Goal: Transaction & Acquisition: Download file/media

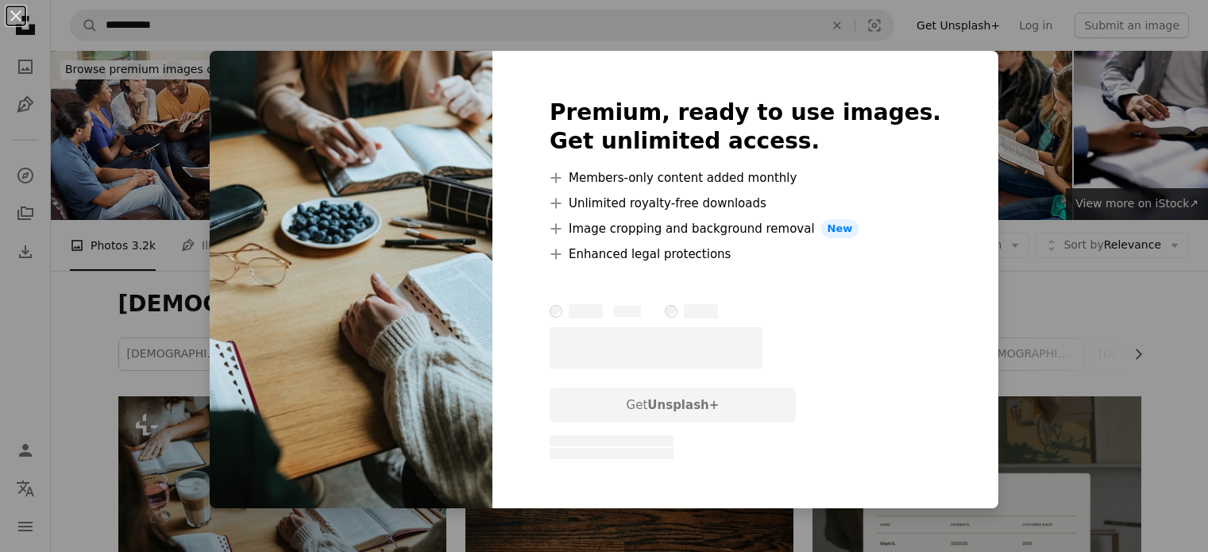
scroll to position [238, 0]
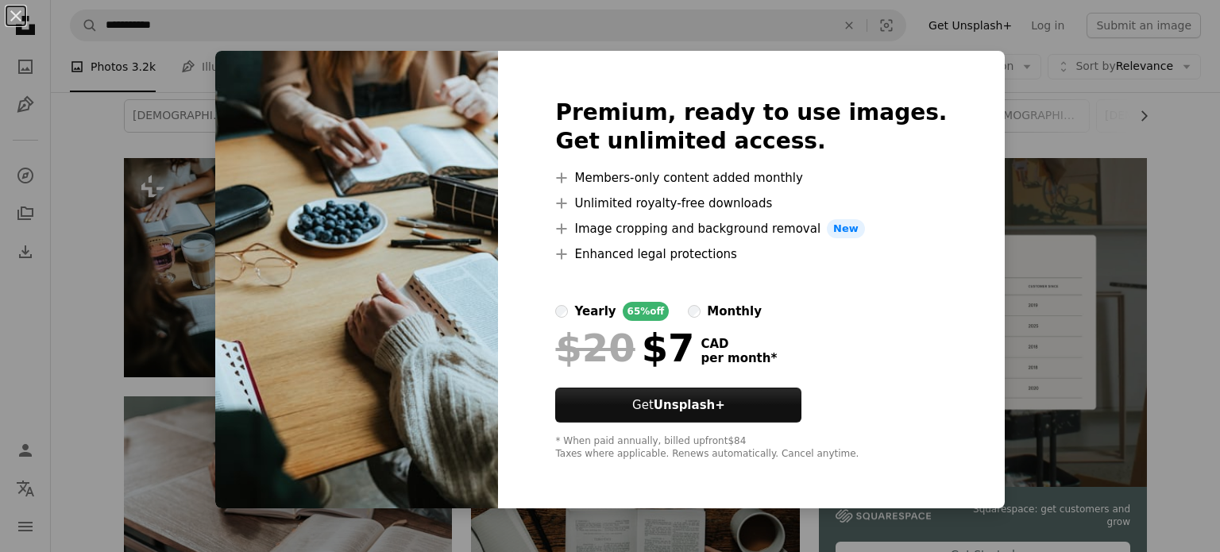
click at [71, 193] on div "An X shape Premium, ready to use images. Get unlimited access. A plus sign Memb…" at bounding box center [610, 276] width 1220 height 552
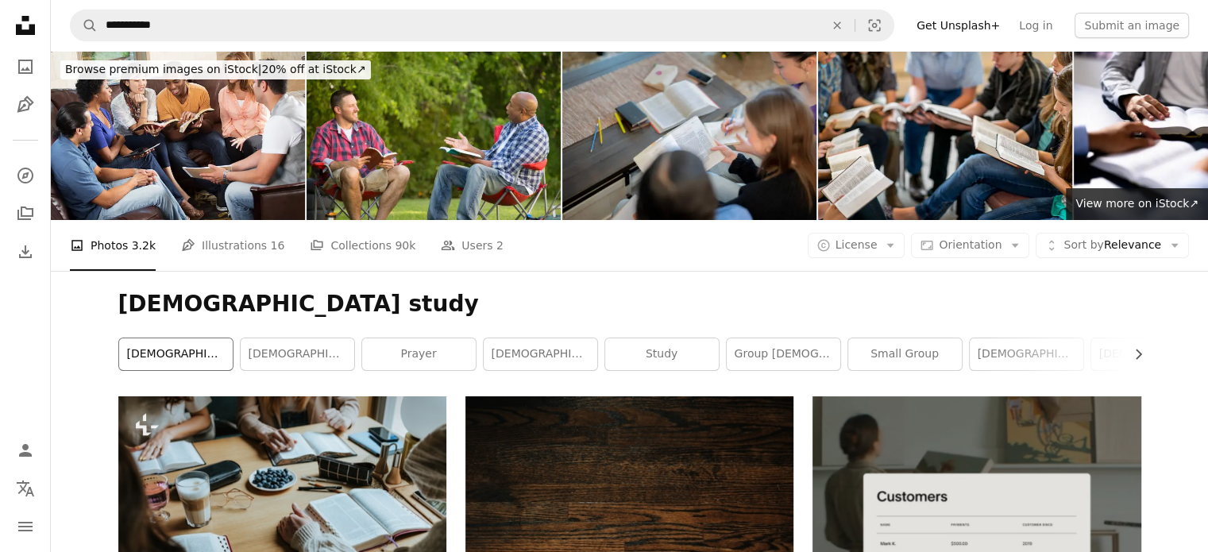
click at [173, 354] on link "[DEMOGRAPHIC_DATA] study group" at bounding box center [176, 354] width 114 height 32
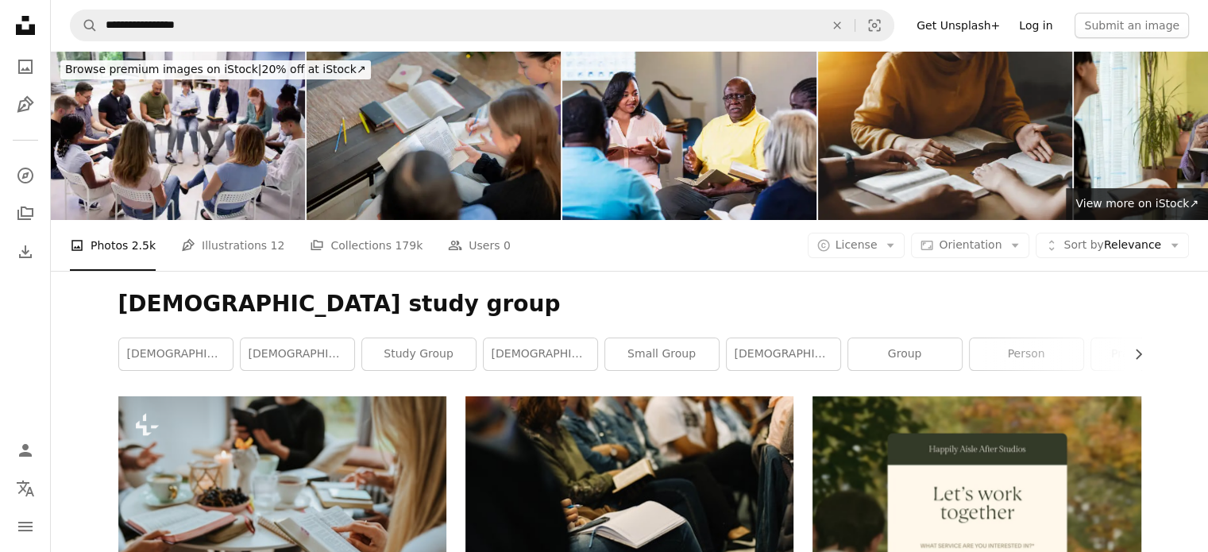
click at [1044, 26] on link "Log in" at bounding box center [1035, 25] width 52 height 25
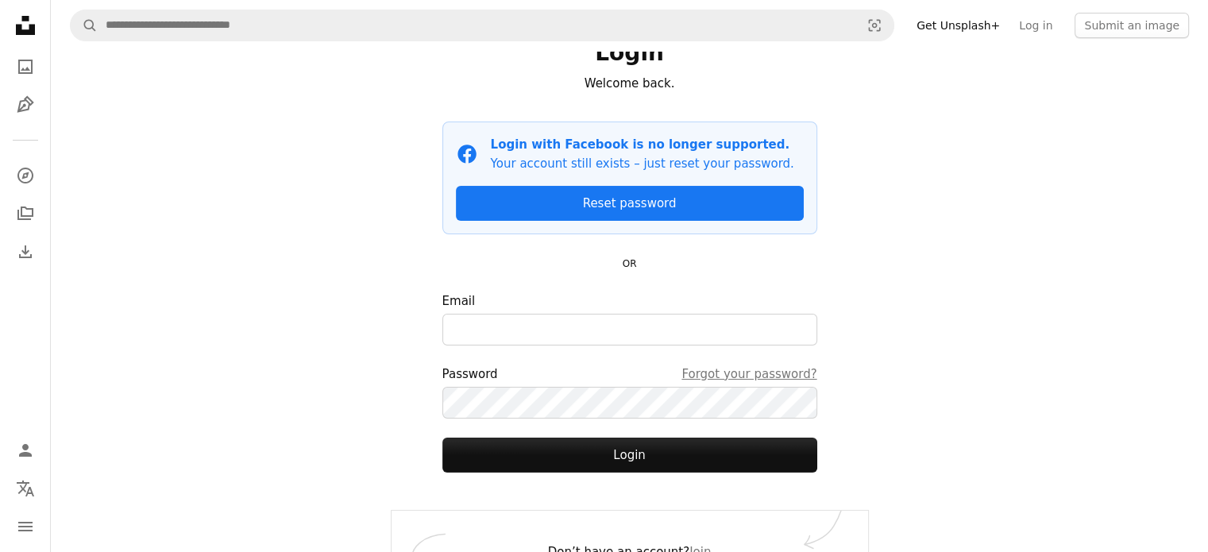
scroll to position [11, 0]
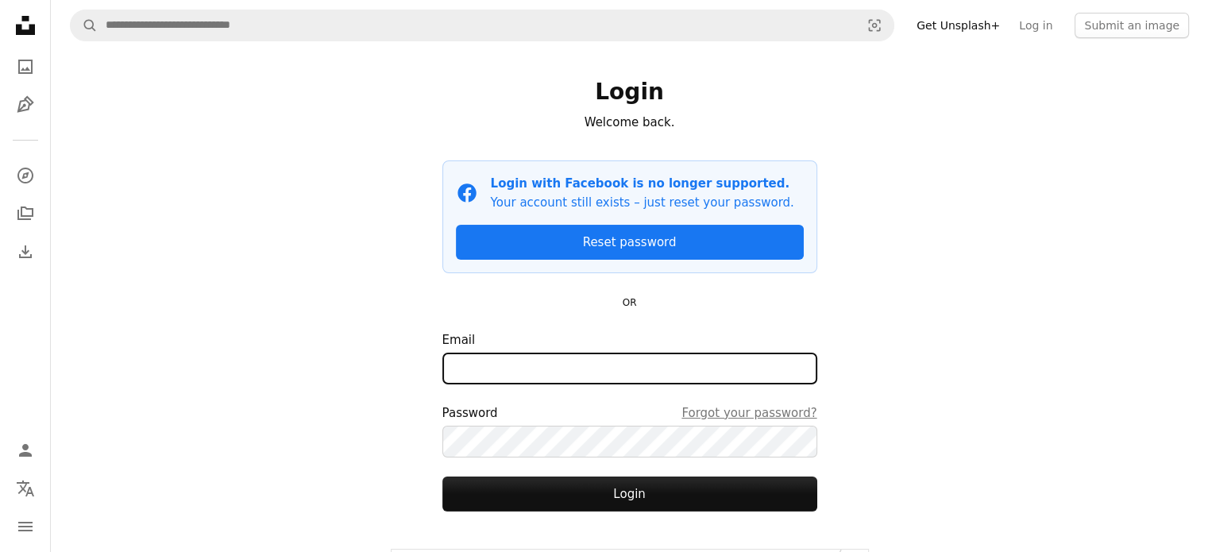
click at [459, 368] on input "Email" at bounding box center [629, 369] width 375 height 32
type input "**********"
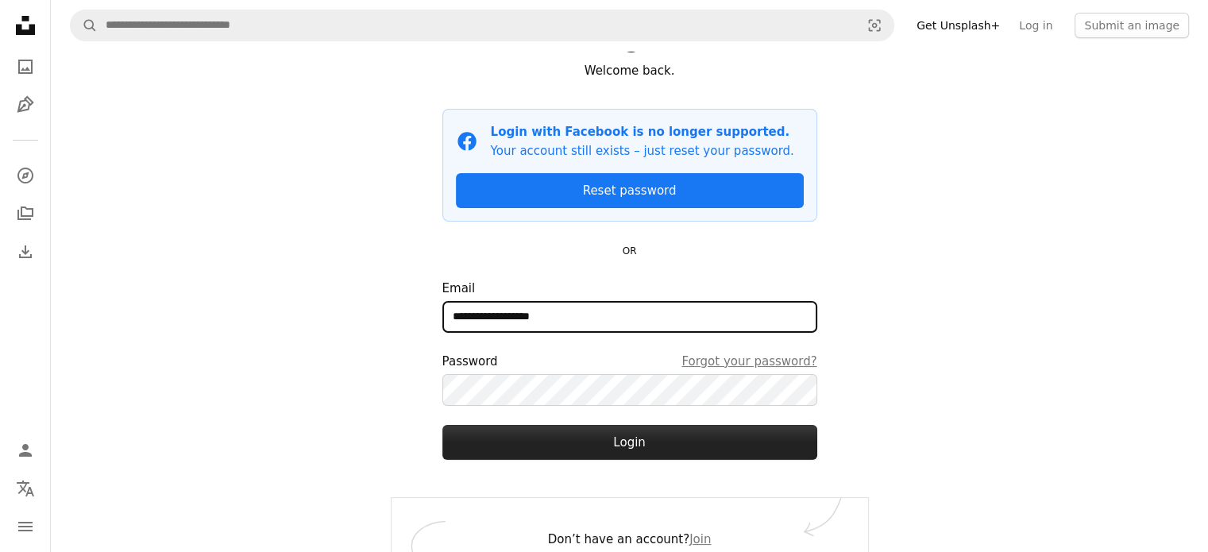
scroll to position [91, 0]
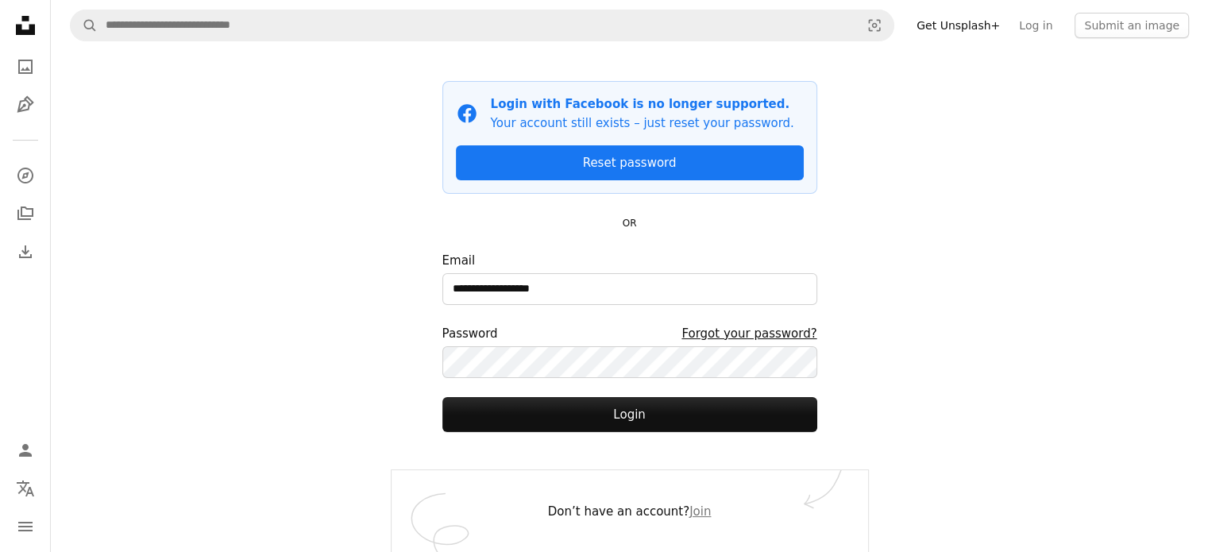
click at [738, 336] on link "Forgot your password?" at bounding box center [748, 333] width 135 height 19
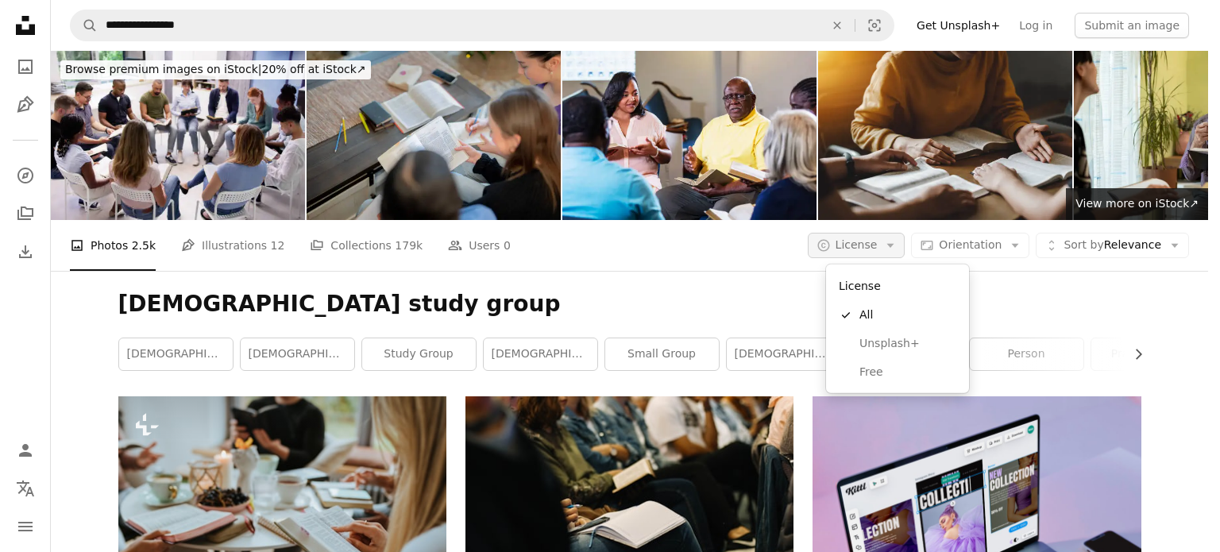
click at [897, 246] on icon "Arrow down" at bounding box center [890, 245] width 14 height 14
click at [862, 374] on span "Free" at bounding box center [907, 373] width 97 height 16
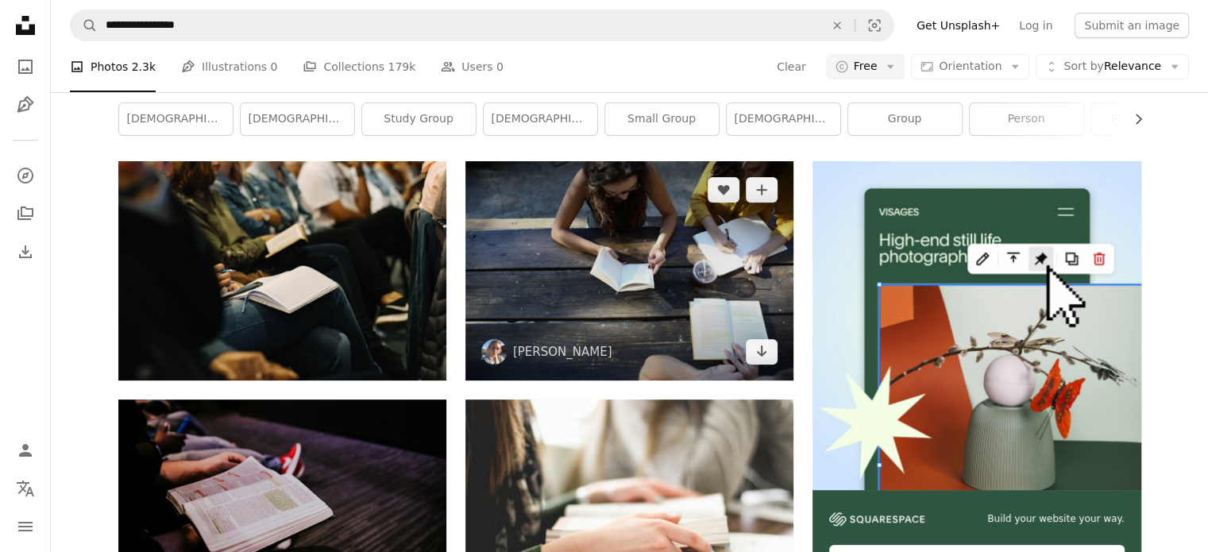
scroll to position [238, 0]
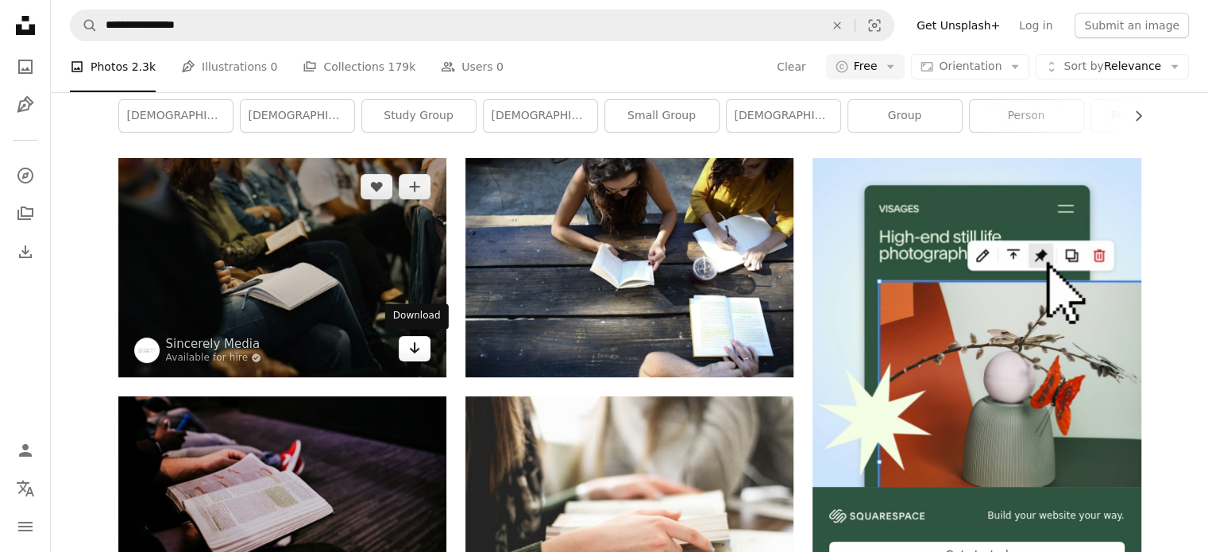
click at [419, 348] on icon "Arrow pointing down" at bounding box center [414, 347] width 13 height 19
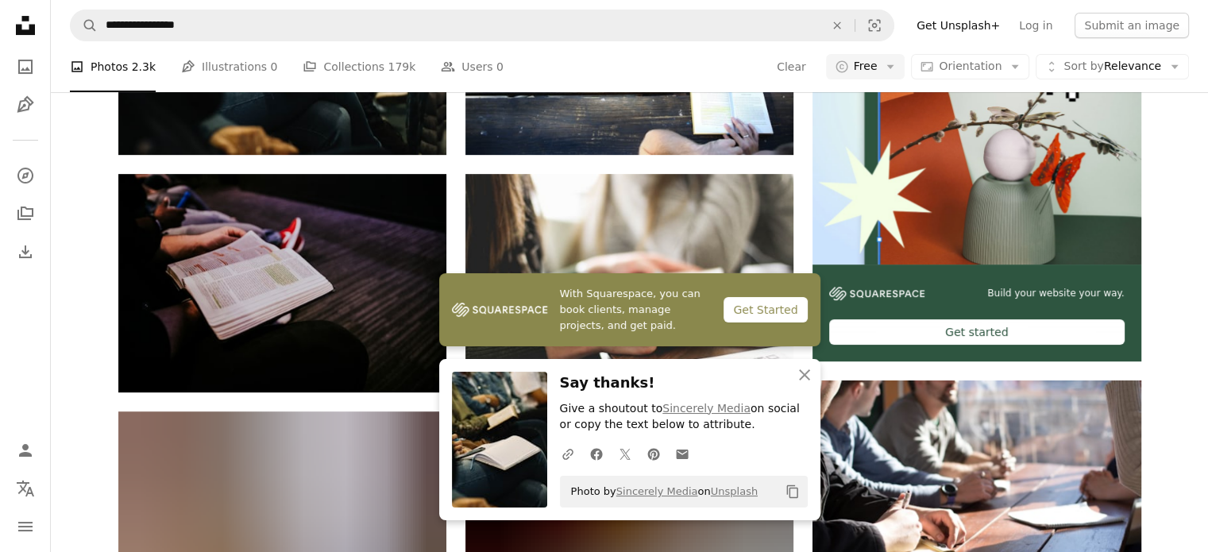
scroll to position [476, 0]
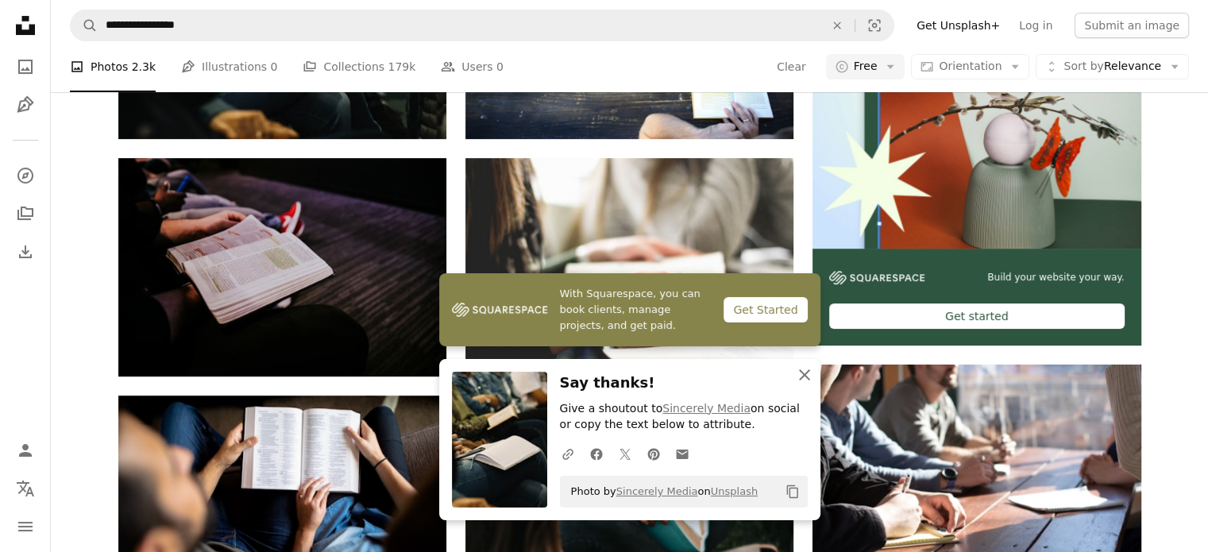
click at [800, 372] on icon "button" at bounding box center [804, 374] width 11 height 11
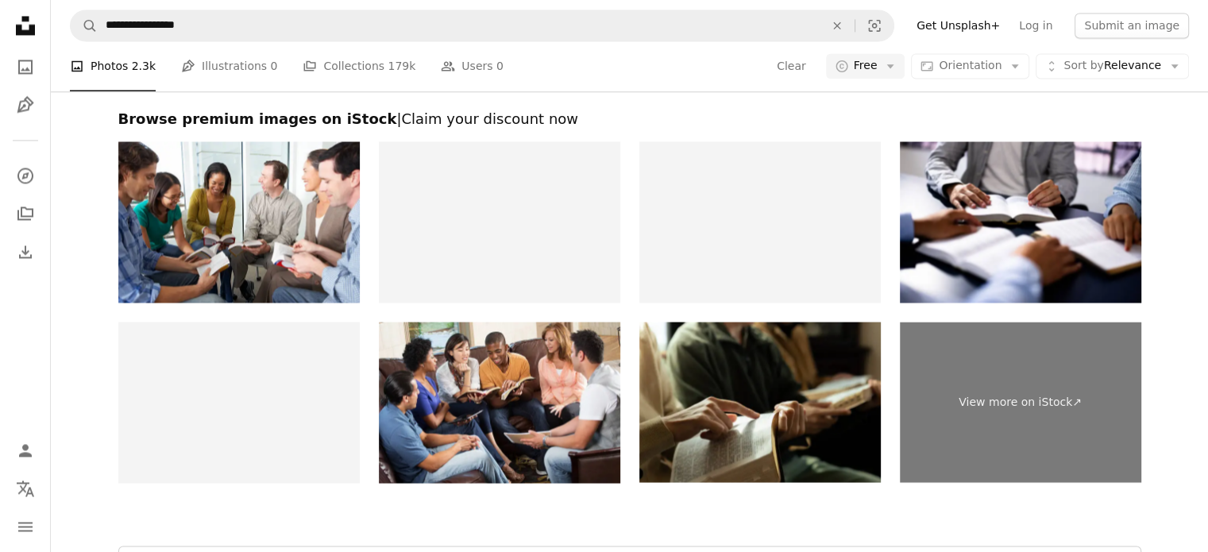
scroll to position [2779, 0]
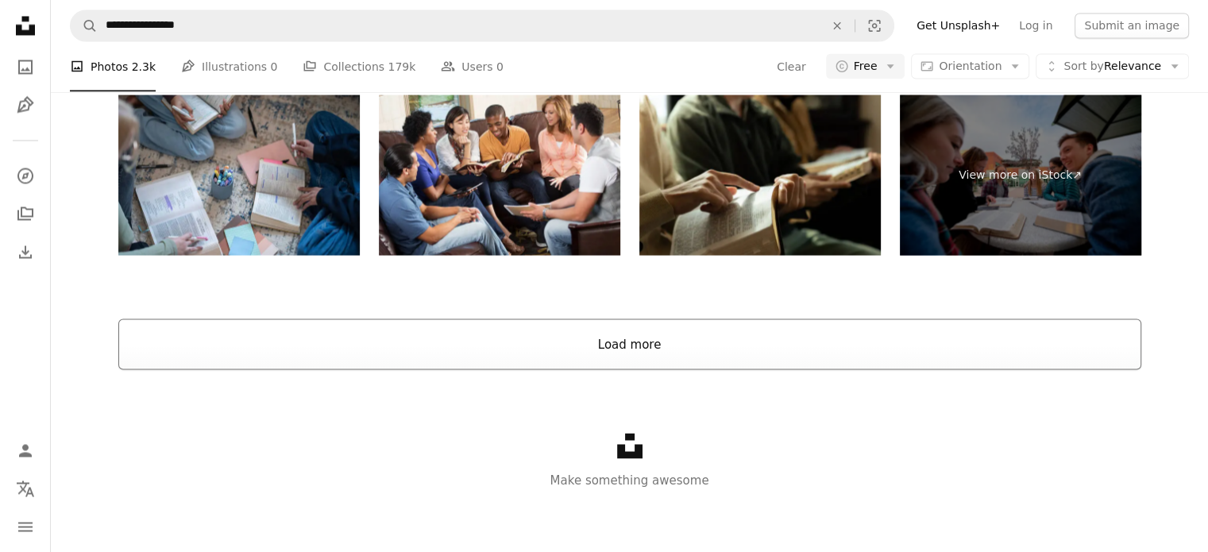
click at [625, 345] on button "Load more" at bounding box center [629, 343] width 1023 height 51
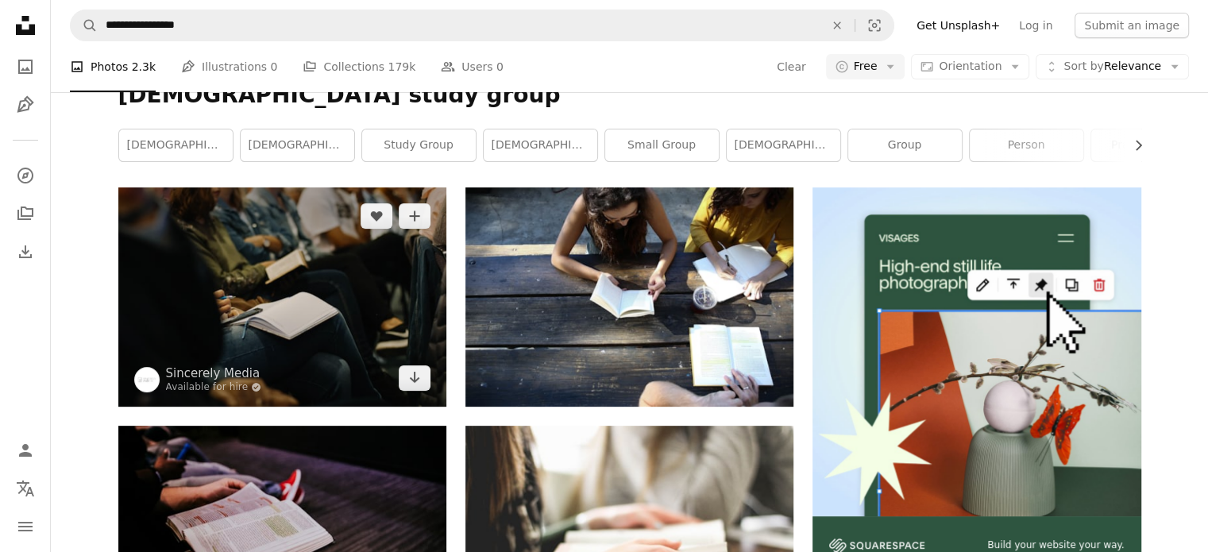
scroll to position [159, 0]
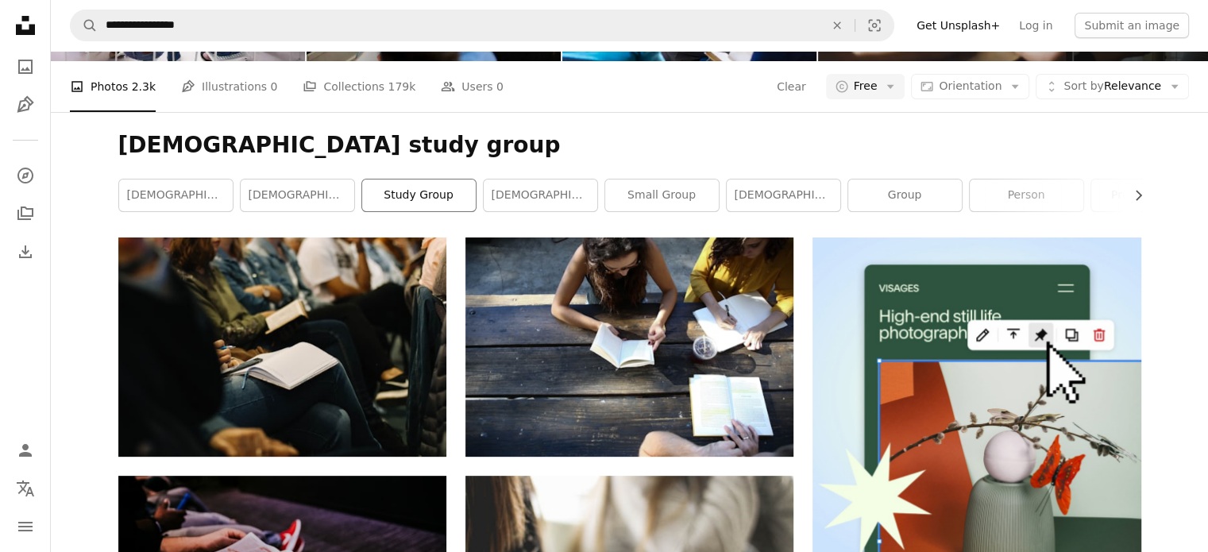
click at [409, 196] on link "study group" at bounding box center [419, 195] width 114 height 32
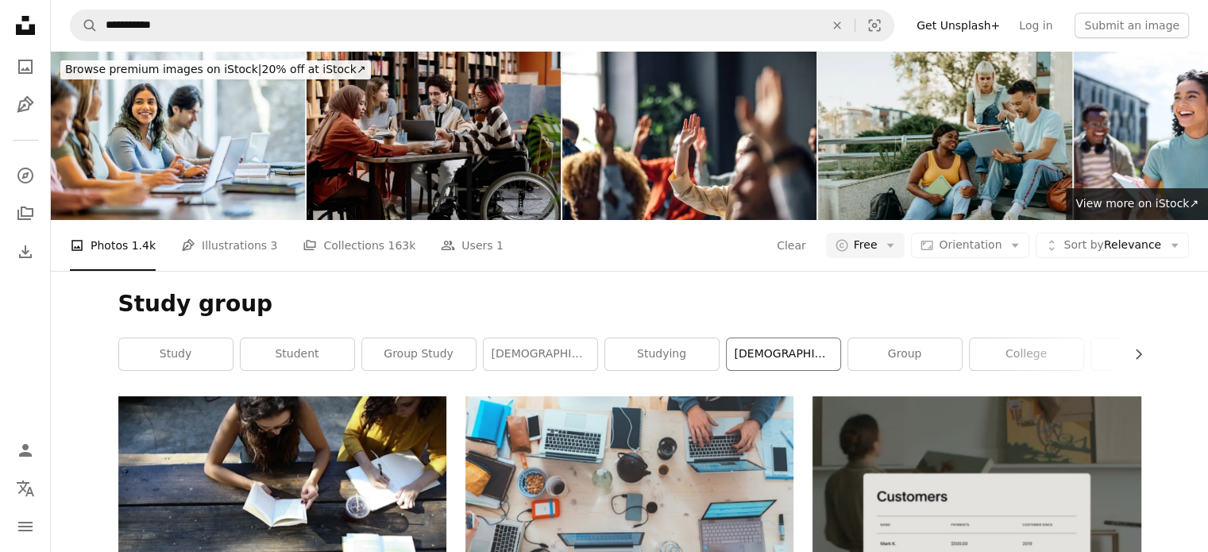
click at [769, 357] on link "[DEMOGRAPHIC_DATA] study group" at bounding box center [784, 354] width 114 height 32
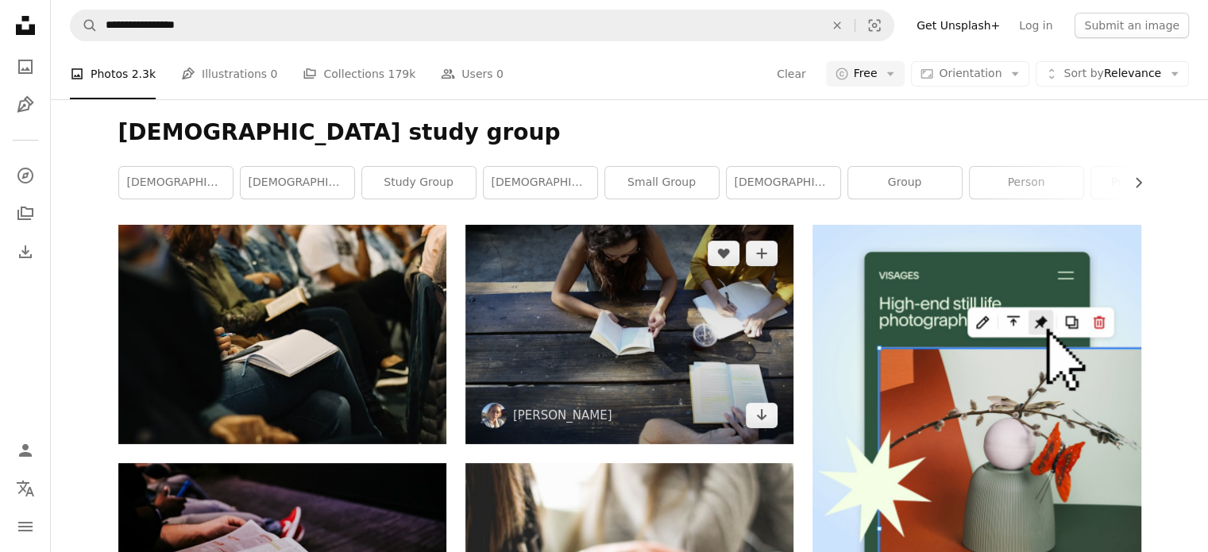
scroll to position [149, 0]
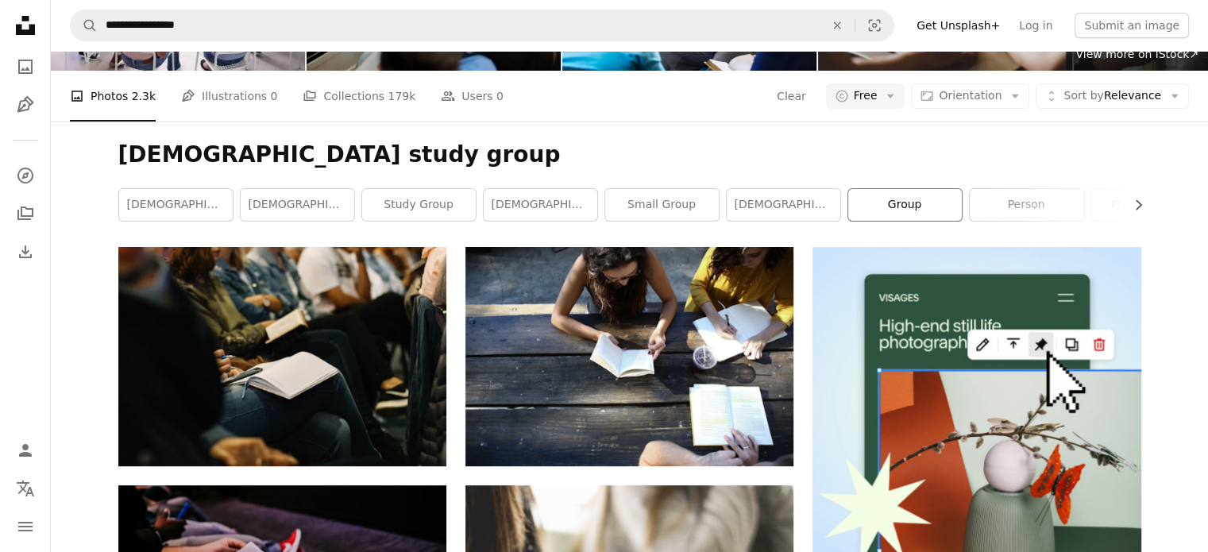
click at [893, 203] on link "group" at bounding box center [905, 205] width 114 height 32
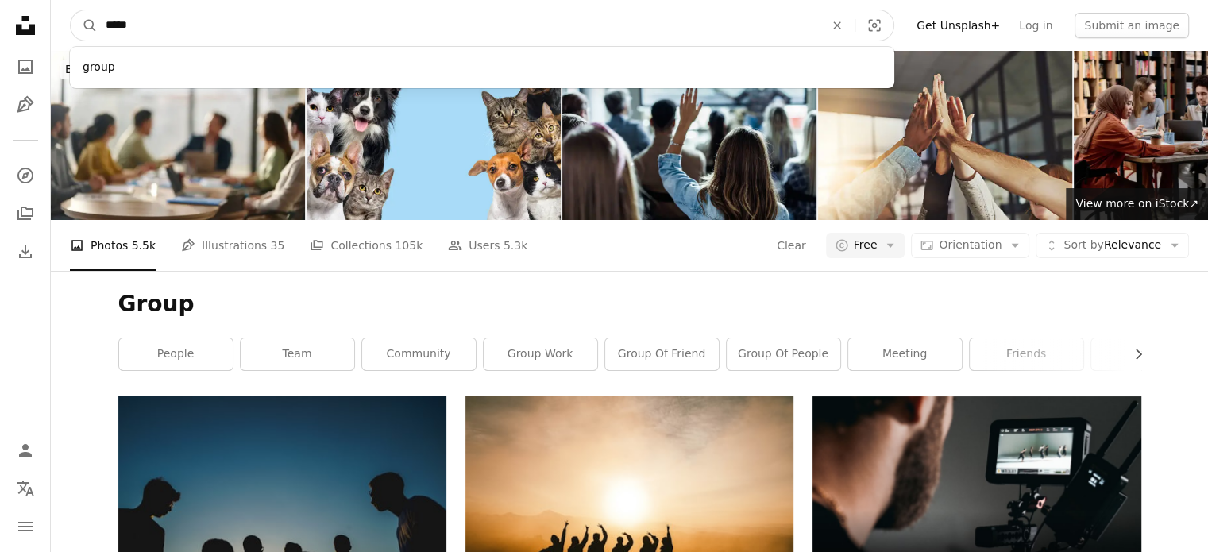
drag, startPoint x: 188, startPoint y: 29, endPoint x: 64, endPoint y: 28, distance: 124.7
click at [64, 28] on nav "A magnifying glass ***** group An X shape Visual search Filters Get Unsplash+ L…" at bounding box center [629, 25] width 1157 height 51
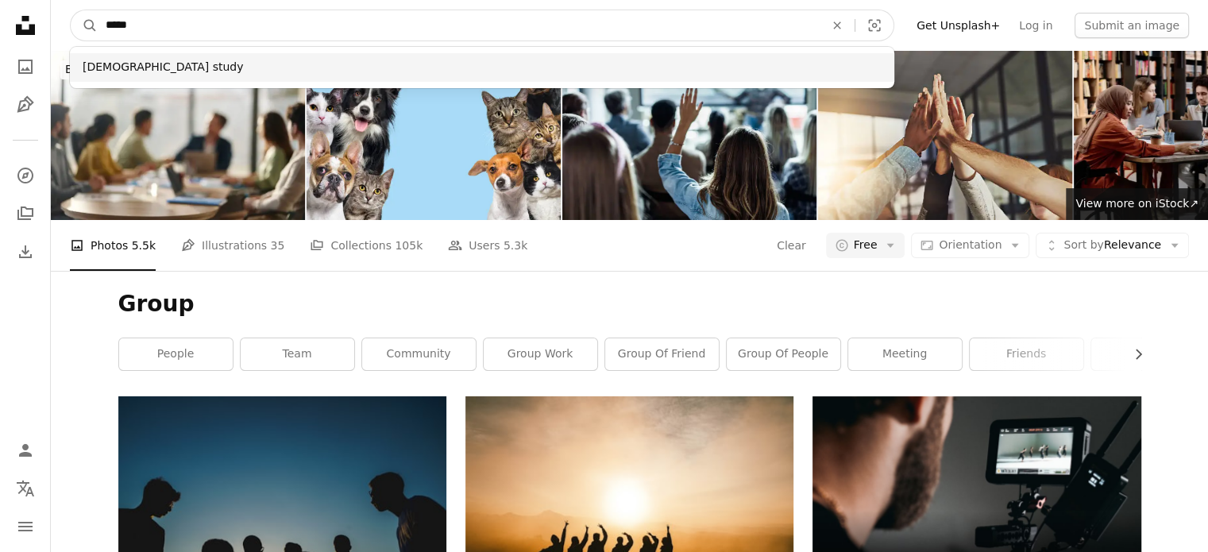
type input "*****"
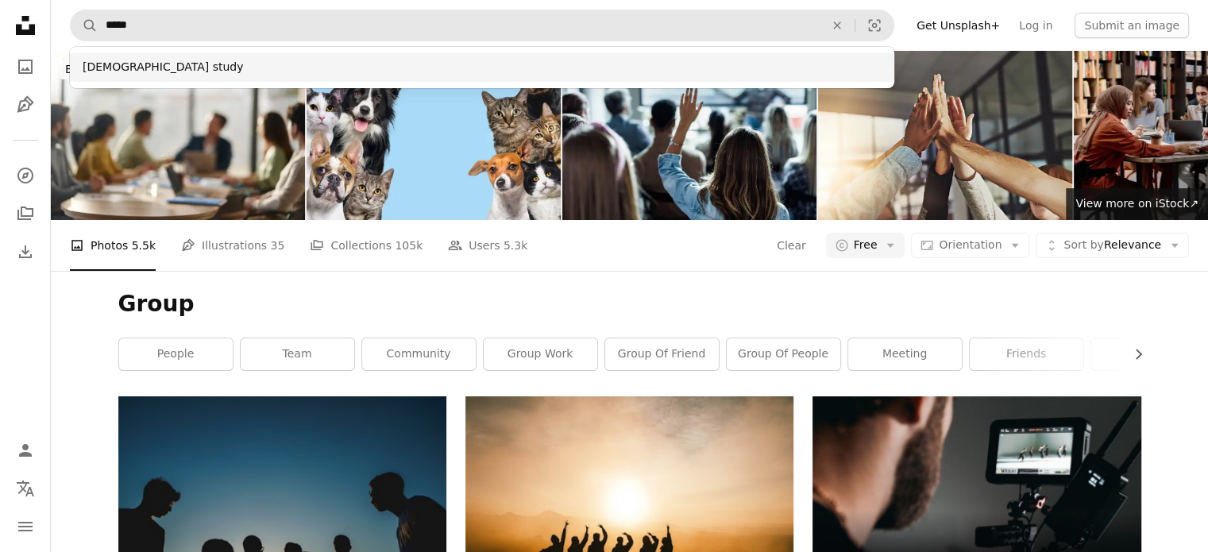
click at [92, 63] on div "[DEMOGRAPHIC_DATA] study" at bounding box center [482, 67] width 824 height 29
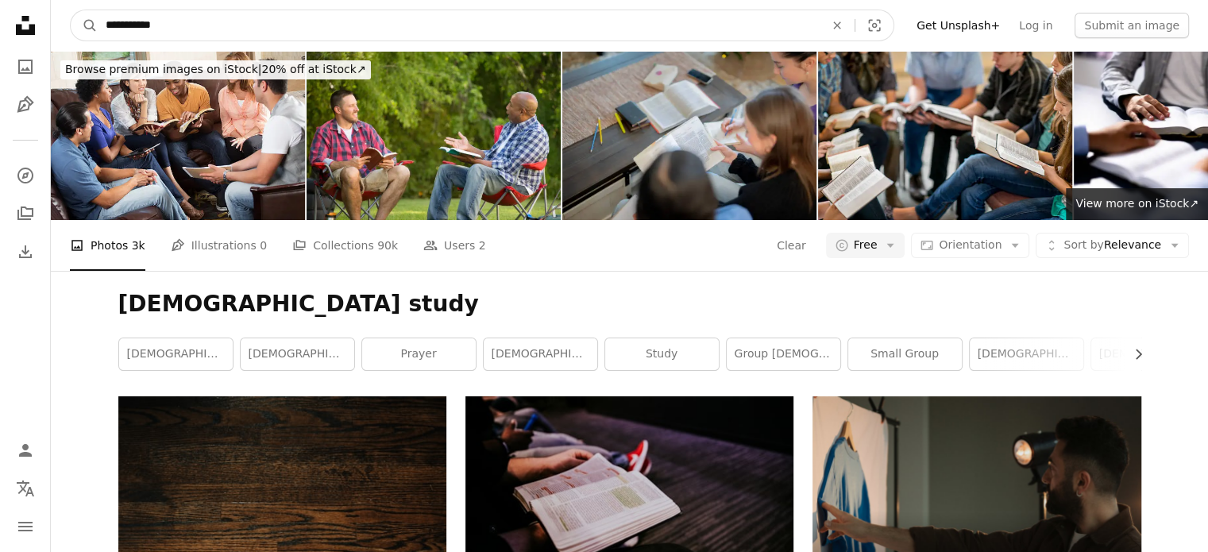
click at [200, 25] on input "**********" at bounding box center [459, 25] width 722 height 30
type input "**********"
click button "A magnifying glass" at bounding box center [84, 25] width 27 height 30
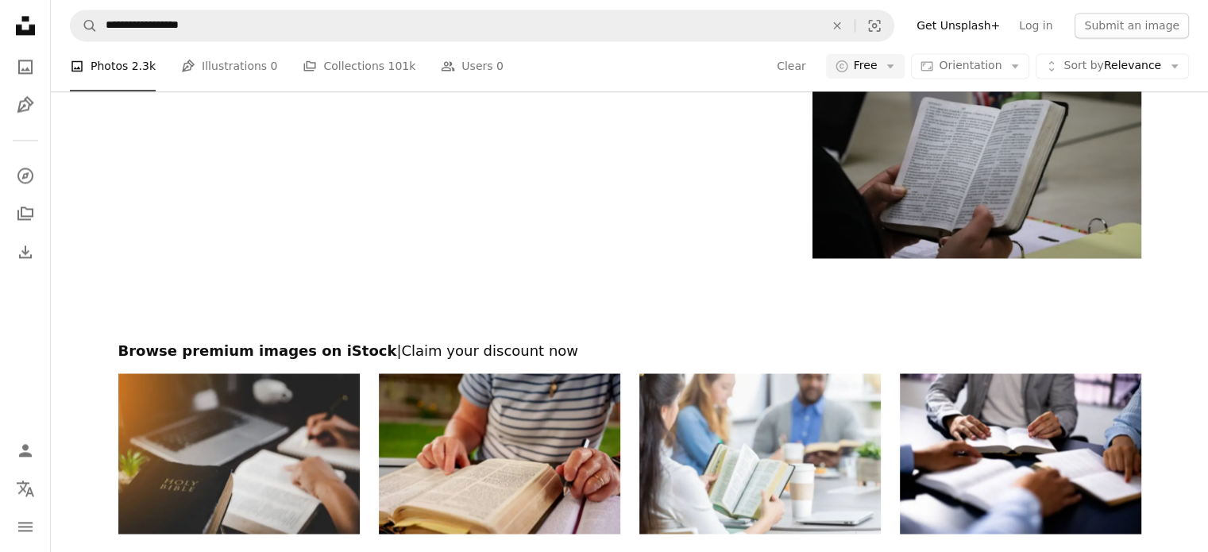
scroll to position [2462, 0]
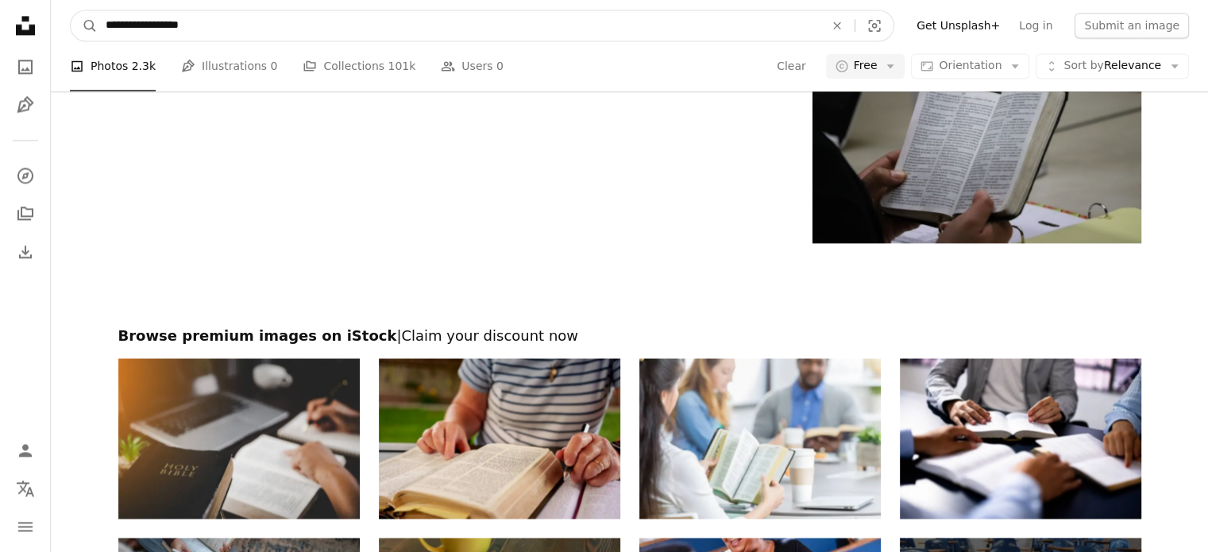
click at [234, 29] on input "**********" at bounding box center [459, 25] width 722 height 30
type input "**********"
click at [71, 10] on button "A magnifying glass" at bounding box center [84, 25] width 27 height 30
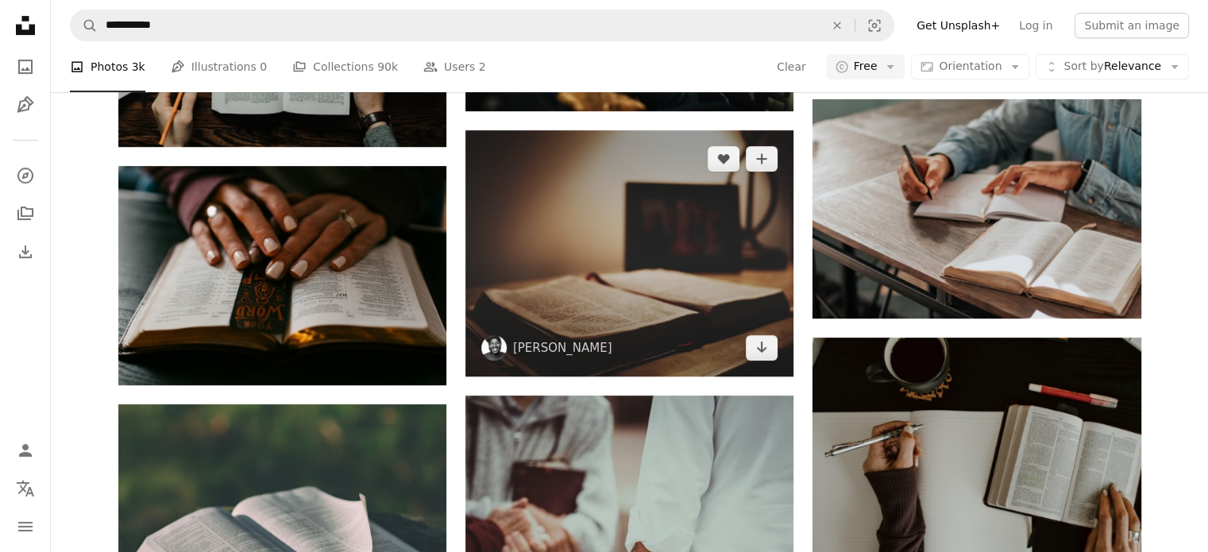
scroll to position [715, 0]
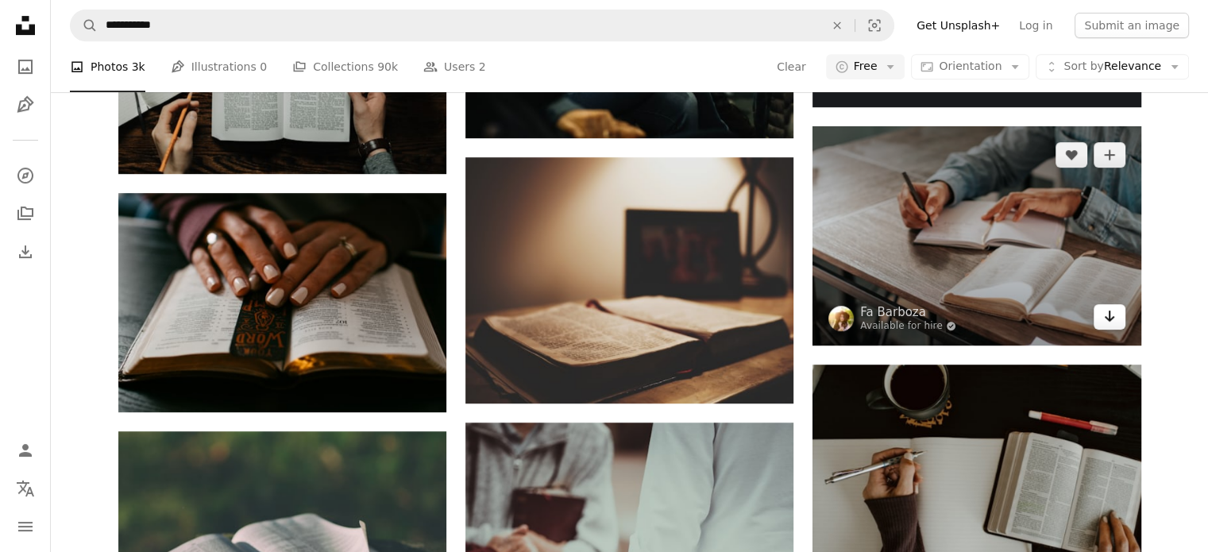
click at [1106, 314] on icon "Arrow pointing down" at bounding box center [1109, 316] width 13 height 19
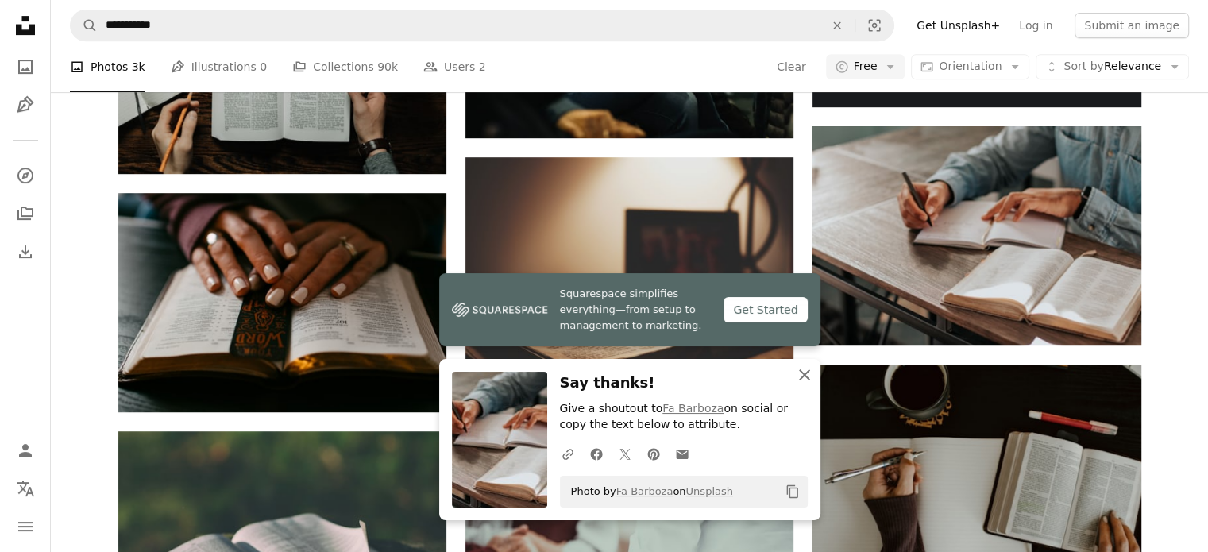
click at [808, 381] on icon "An X shape" at bounding box center [804, 374] width 19 height 19
